Goal: Task Accomplishment & Management: Manage account settings

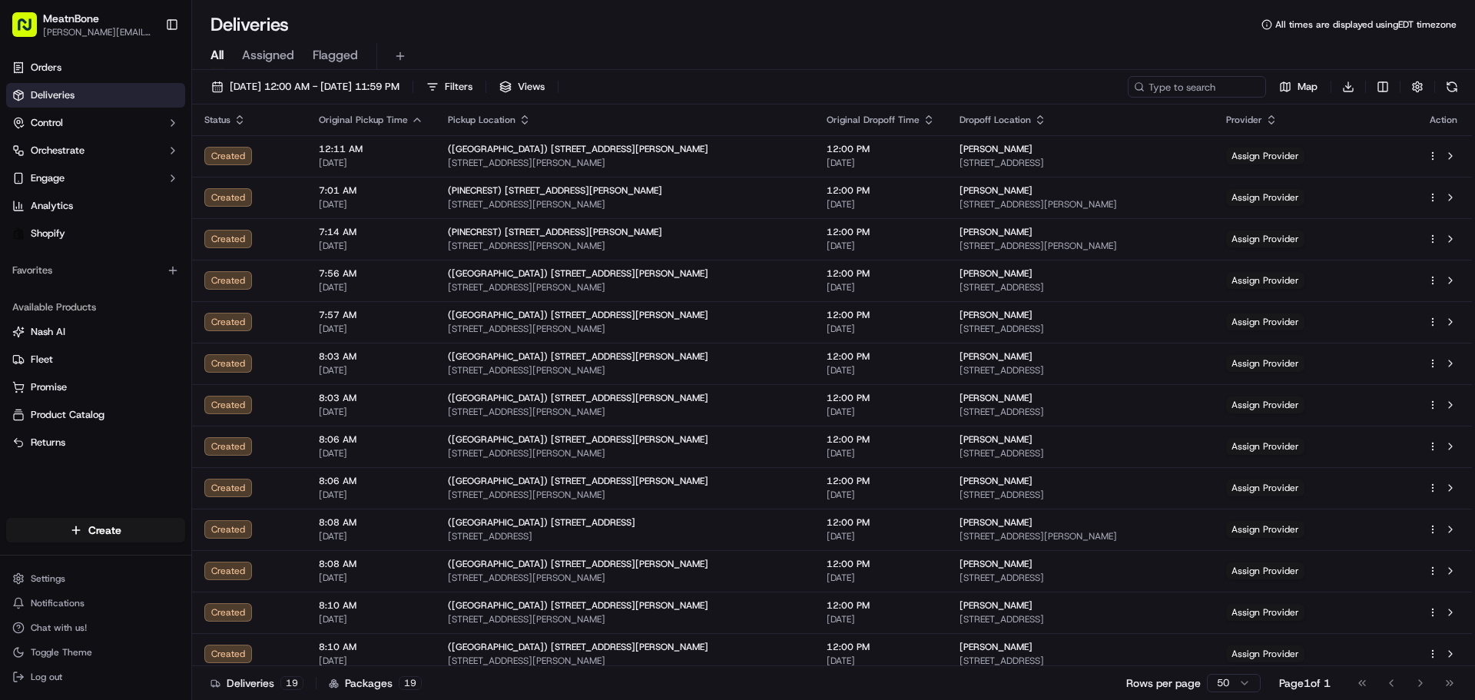
click at [68, 55] on div "Orders Deliveries Control Orchestrate Engage Analytics Shopify" at bounding box center [95, 150] width 191 height 203
click at [86, 78] on link "Orders" at bounding box center [95, 67] width 179 height 25
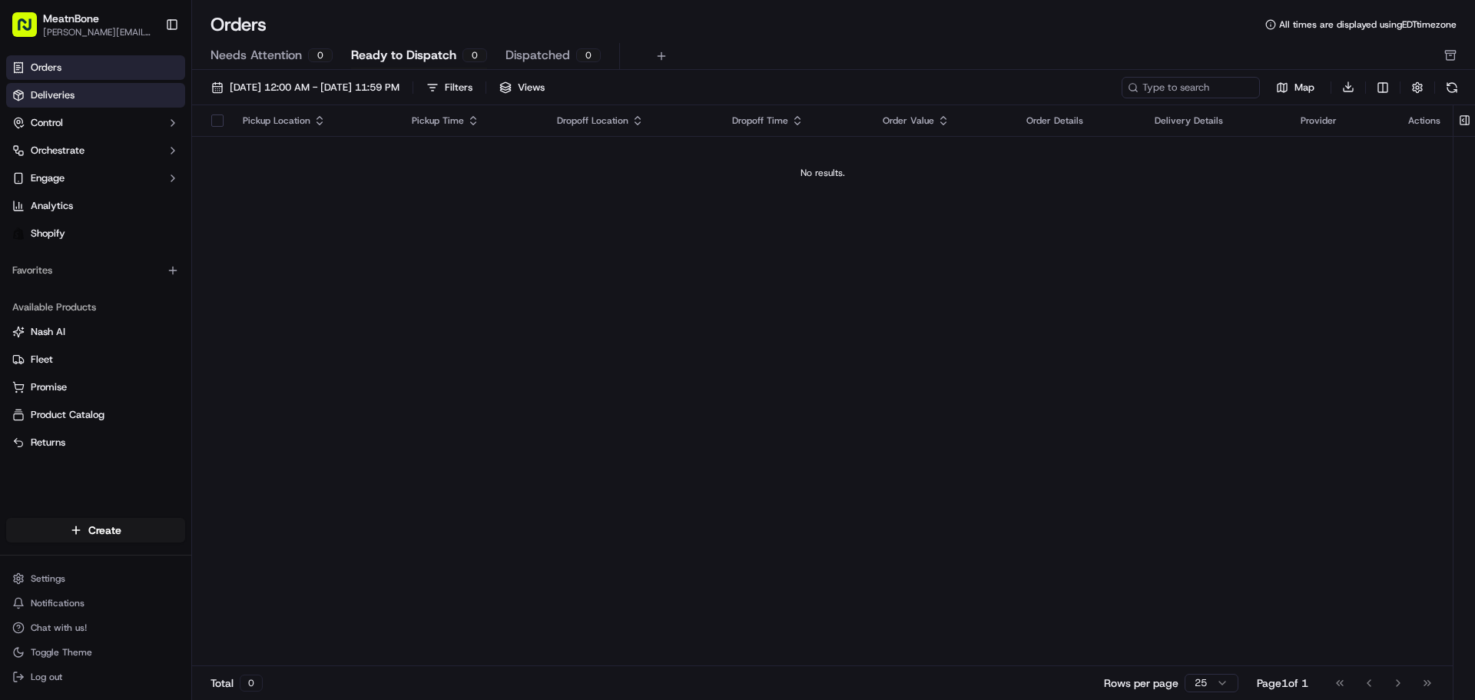
click at [84, 91] on link "Deliveries" at bounding box center [95, 95] width 179 height 25
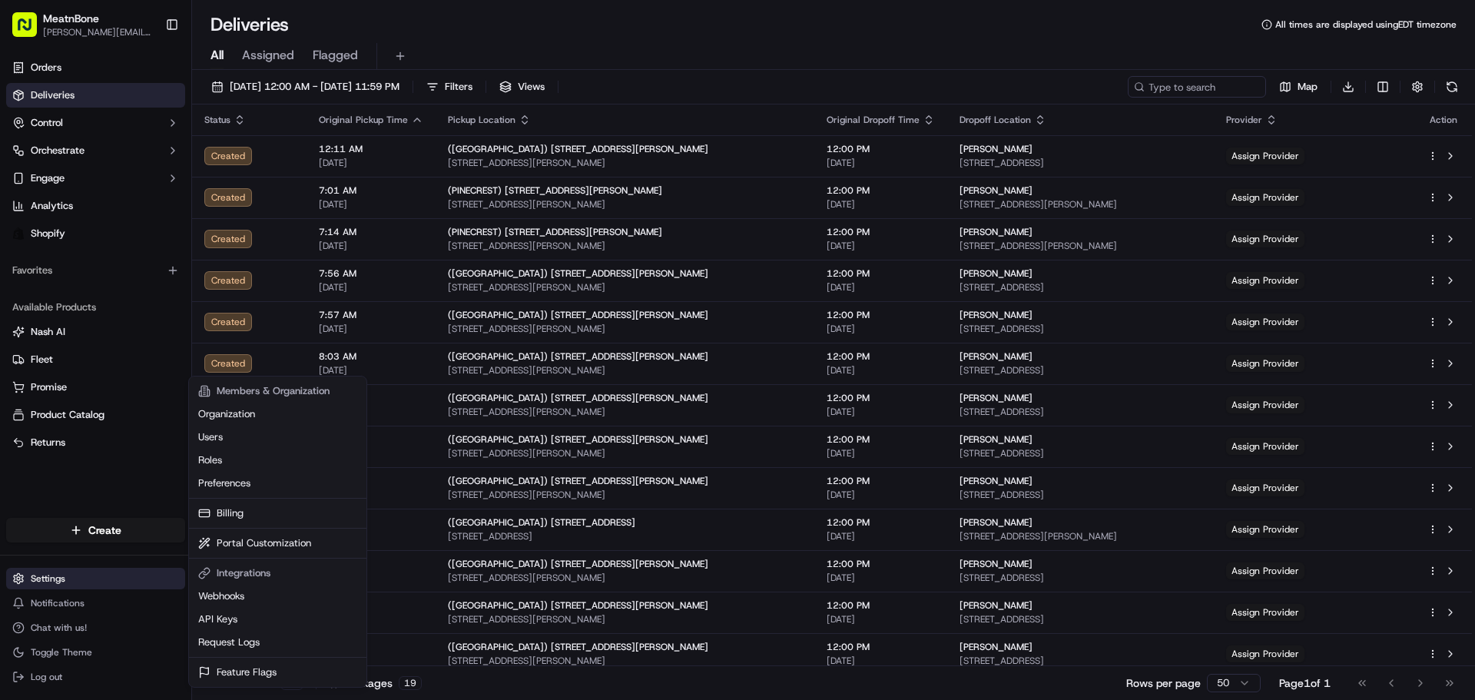
click at [62, 572] on html "MeatnBone [PERSON_NAME][EMAIL_ADDRESS][DOMAIN_NAME] Toggle Sidebar Orders Deliv…" at bounding box center [737, 350] width 1475 height 700
click at [247, 509] on link "Billing" at bounding box center [277, 513] width 171 height 23
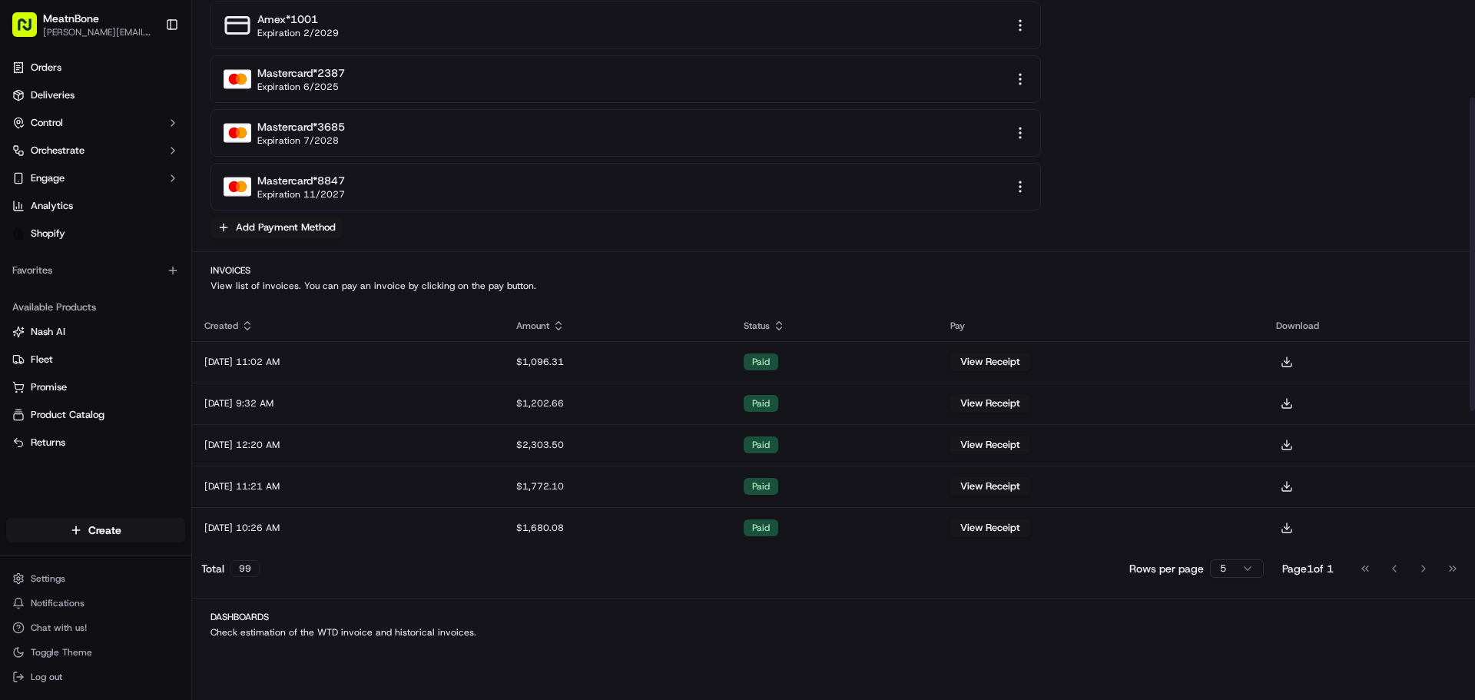
scroll to position [230, 0]
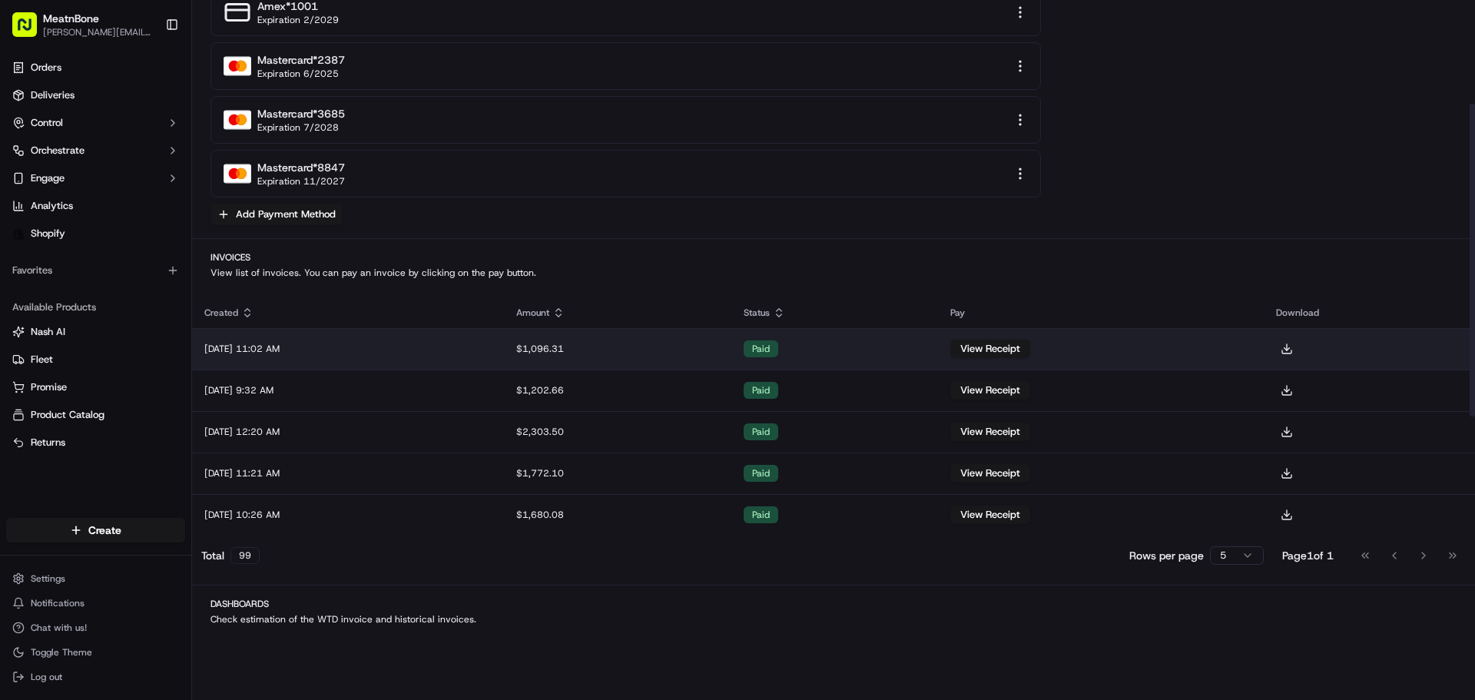
click at [491, 341] on td "[DATE] 11:02 AM" at bounding box center [348, 348] width 312 height 41
